Goal: Information Seeking & Learning: Learn about a topic

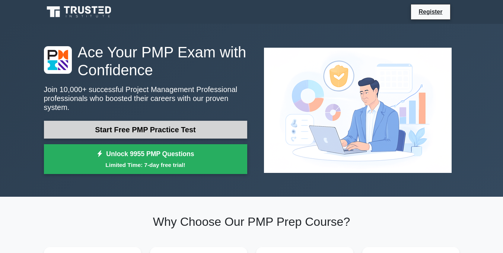
click at [66, 126] on link "Start Free PMP Practice Test" at bounding box center [145, 130] width 203 height 18
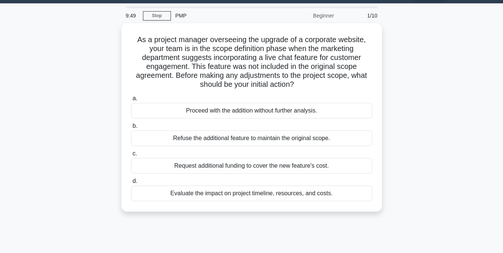
scroll to position [24, 0]
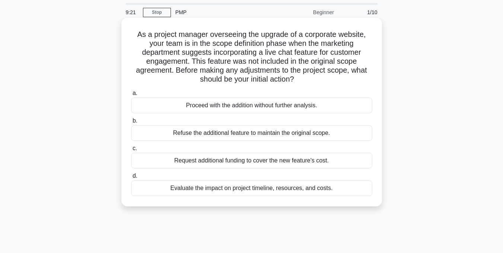
click at [349, 139] on div "Refuse the additional feature to maintain the original scope." at bounding box center [251, 133] width 241 height 16
click at [131, 123] on input "b. Refuse the additional feature to maintain the original scope." at bounding box center [131, 120] width 0 height 5
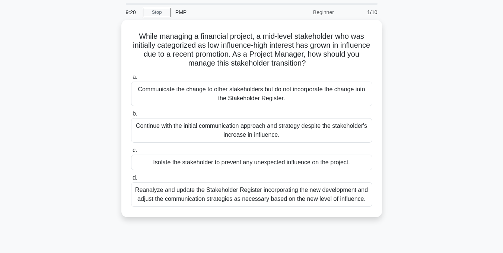
scroll to position [0, 0]
